Goal: Find specific page/section: Find specific page/section

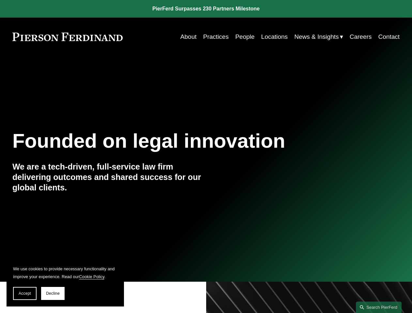
click at [25, 293] on span "Accept" at bounding box center [25, 293] width 12 height 5
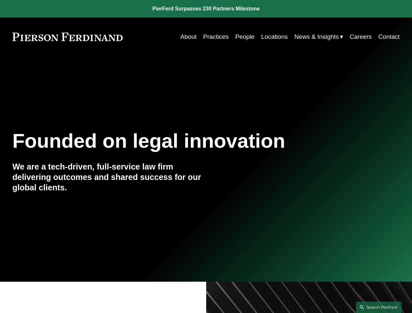
click at [378, 307] on link "Search this site" at bounding box center [378, 306] width 46 height 11
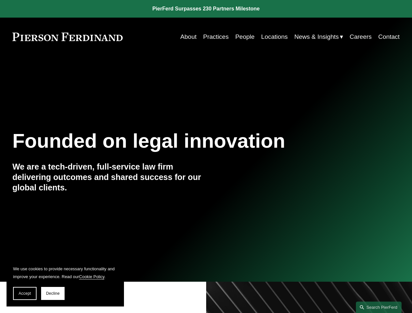
click at [25, 293] on span "Accept" at bounding box center [25, 293] width 12 height 5
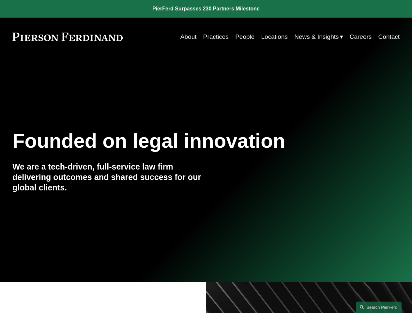
click at [378, 307] on link "Search this site" at bounding box center [378, 306] width 46 height 11
